Goal: Information Seeking & Learning: Check status

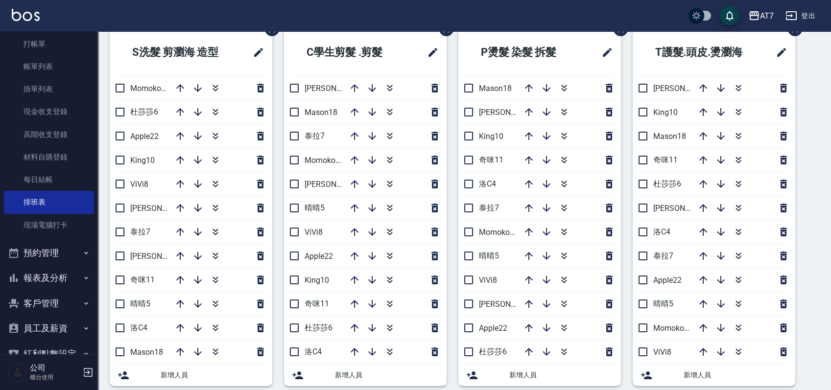
scroll to position [80, 0]
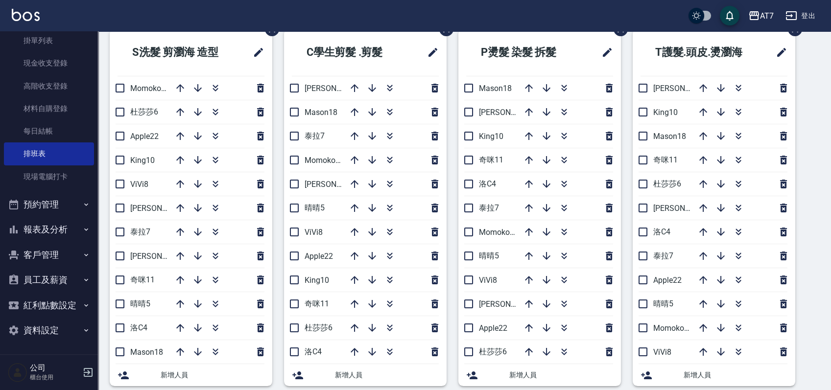
click at [52, 256] on button "客戶管理" at bounding box center [49, 254] width 90 height 25
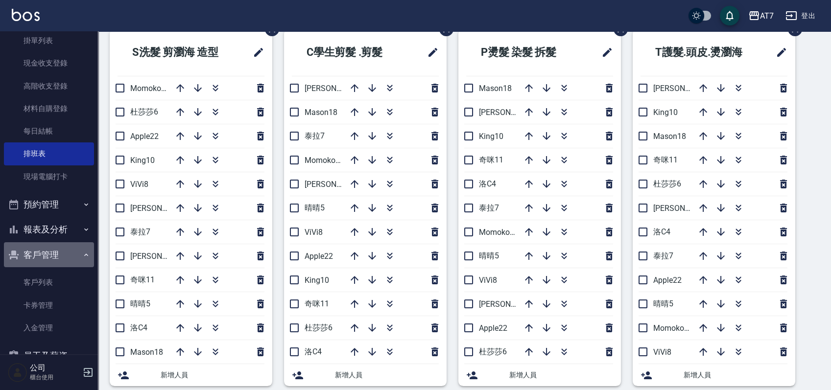
click at [57, 254] on button "客戶管理" at bounding box center [49, 254] width 90 height 25
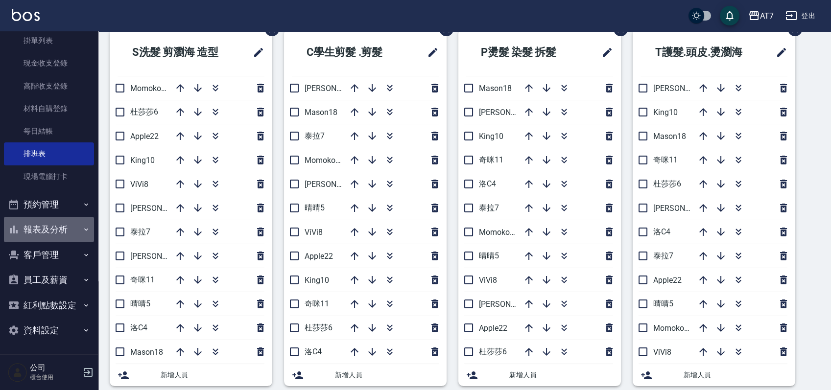
click at [72, 230] on button "報表及分析" at bounding box center [49, 229] width 90 height 25
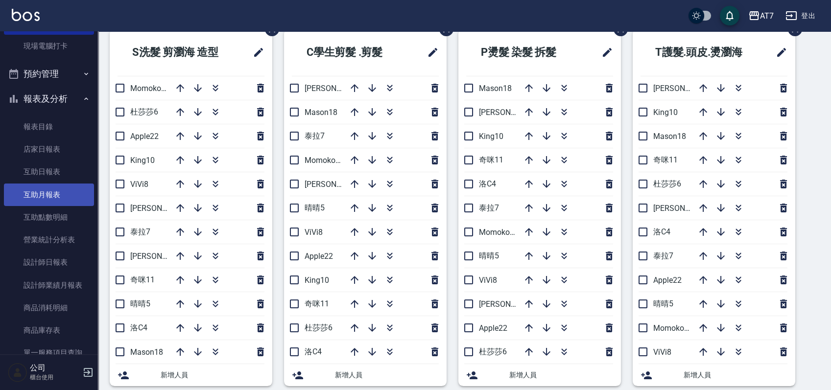
scroll to position [341, 0]
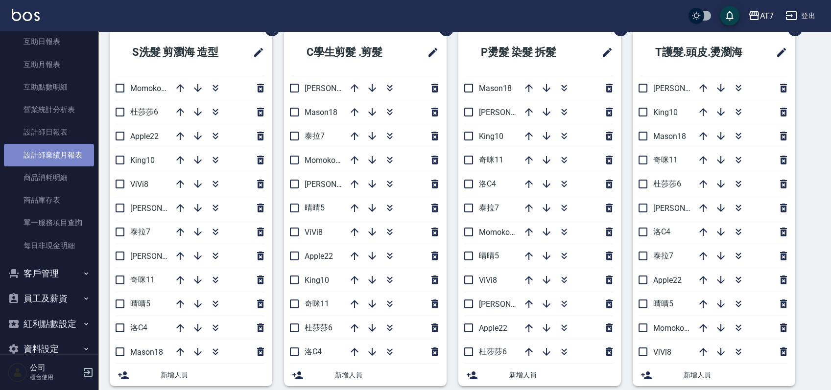
click at [55, 156] on link "設計師業績月報表" at bounding box center [49, 155] width 90 height 23
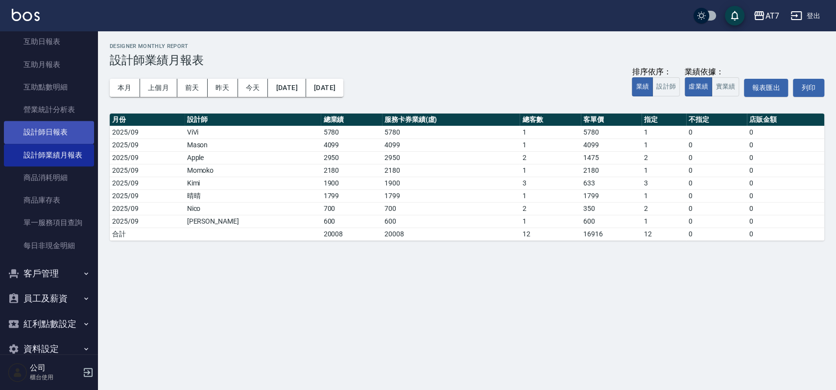
click at [51, 135] on link "設計師日報表" at bounding box center [49, 132] width 90 height 23
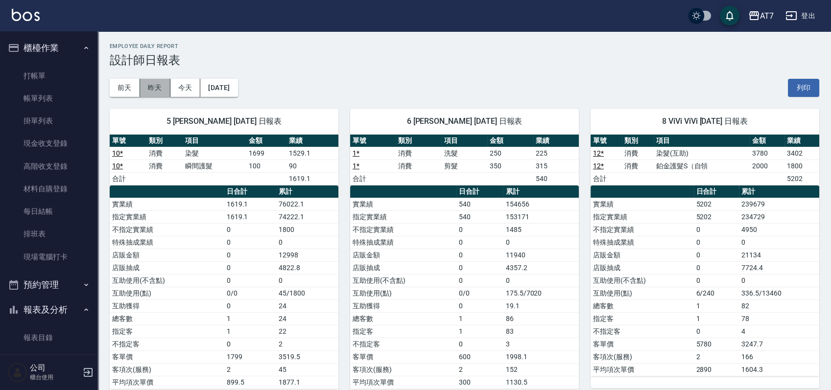
click at [144, 90] on button "昨天" at bounding box center [155, 88] width 30 height 18
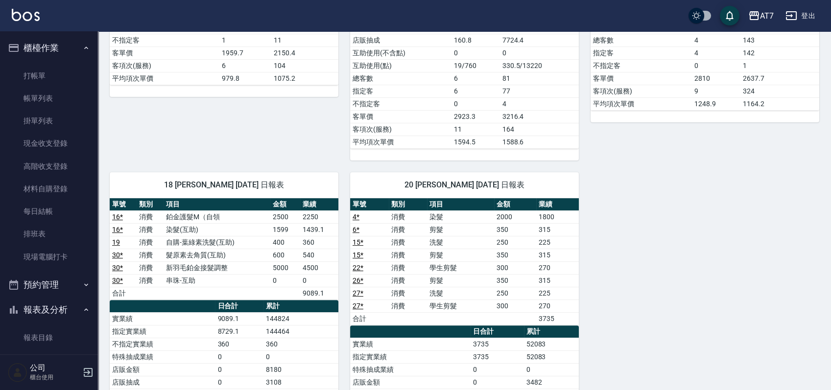
scroll to position [718, 0]
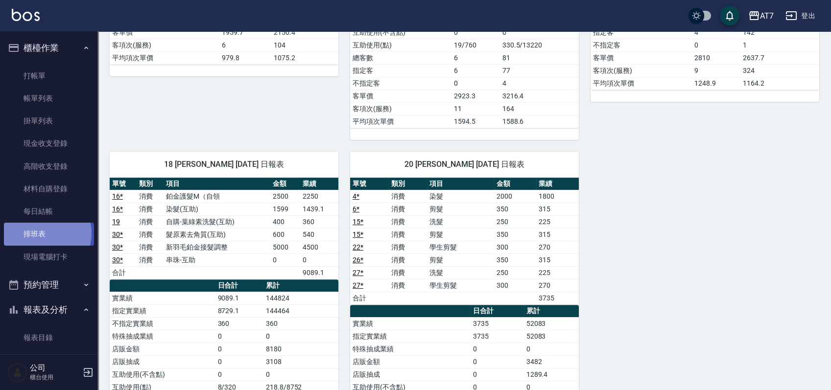
click at [43, 233] on link "排班表" at bounding box center [49, 234] width 90 height 23
